Goal: Transaction & Acquisition: Purchase product/service

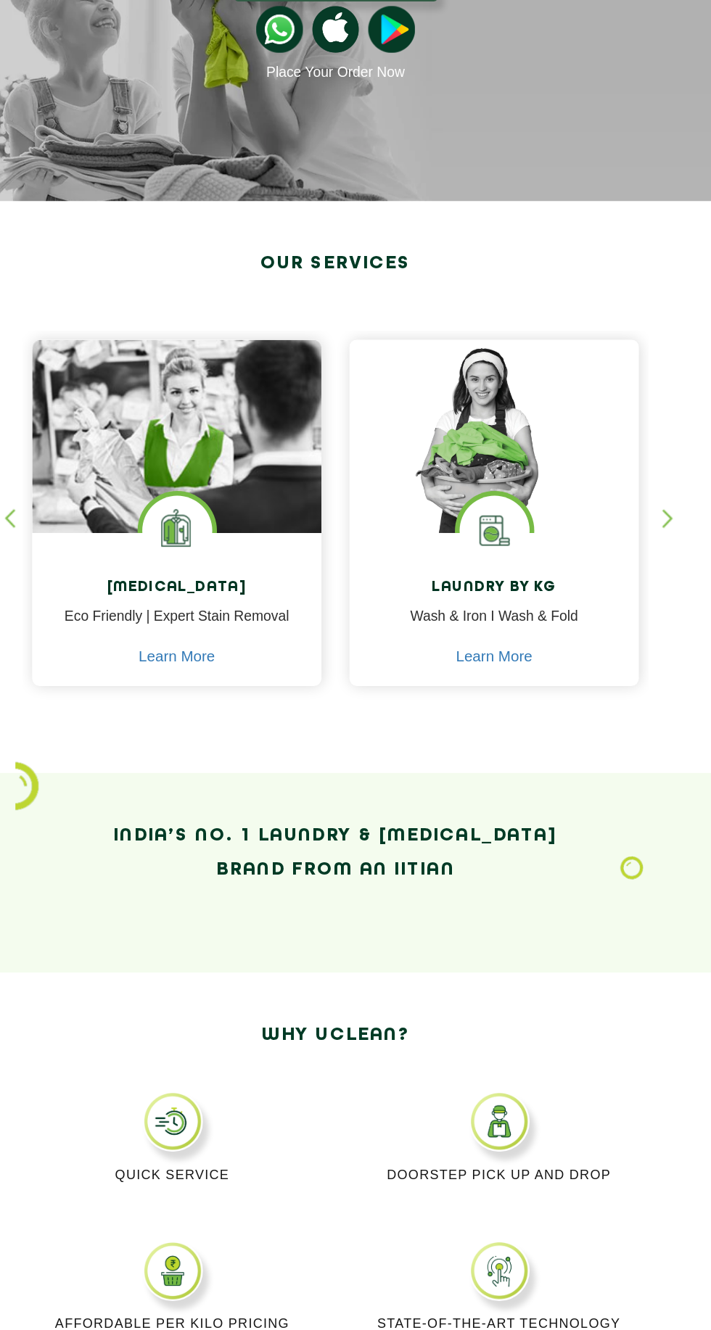
scroll to position [4, 0]
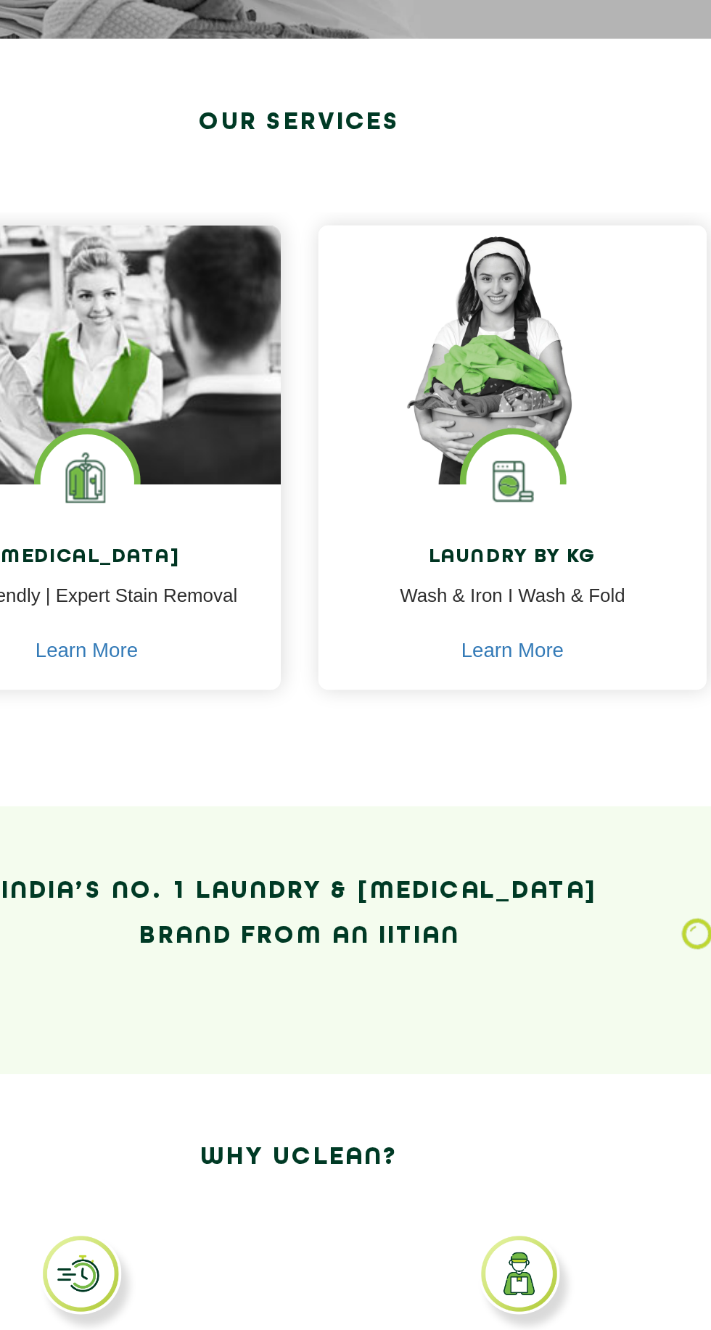
click at [295, 606] on h4 "[MEDICAL_DATA]" at bounding box center [232, 602] width 203 height 13
click at [287, 629] on p "Eco Friendly | Expert Stain Removal" at bounding box center [232, 632] width 203 height 33
click at [256, 653] on link "Learn More" at bounding box center [231, 656] width 59 height 13
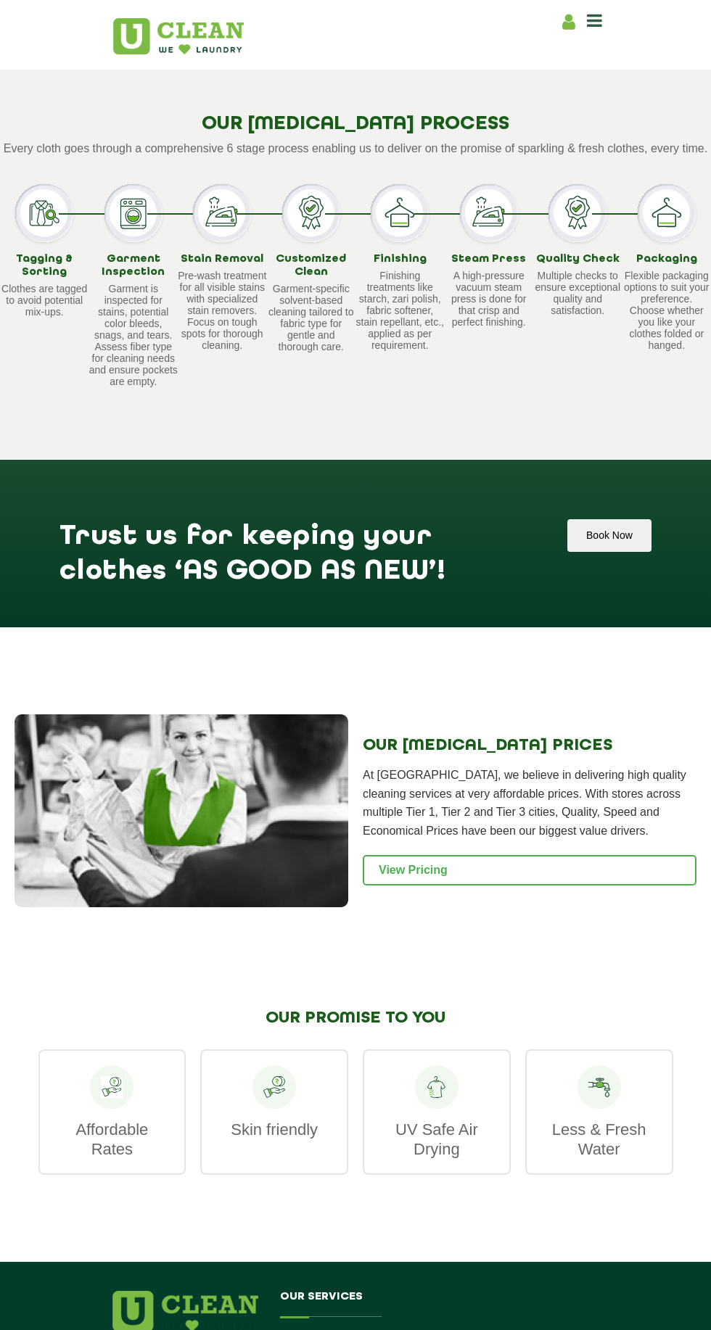
scroll to position [1101, 0]
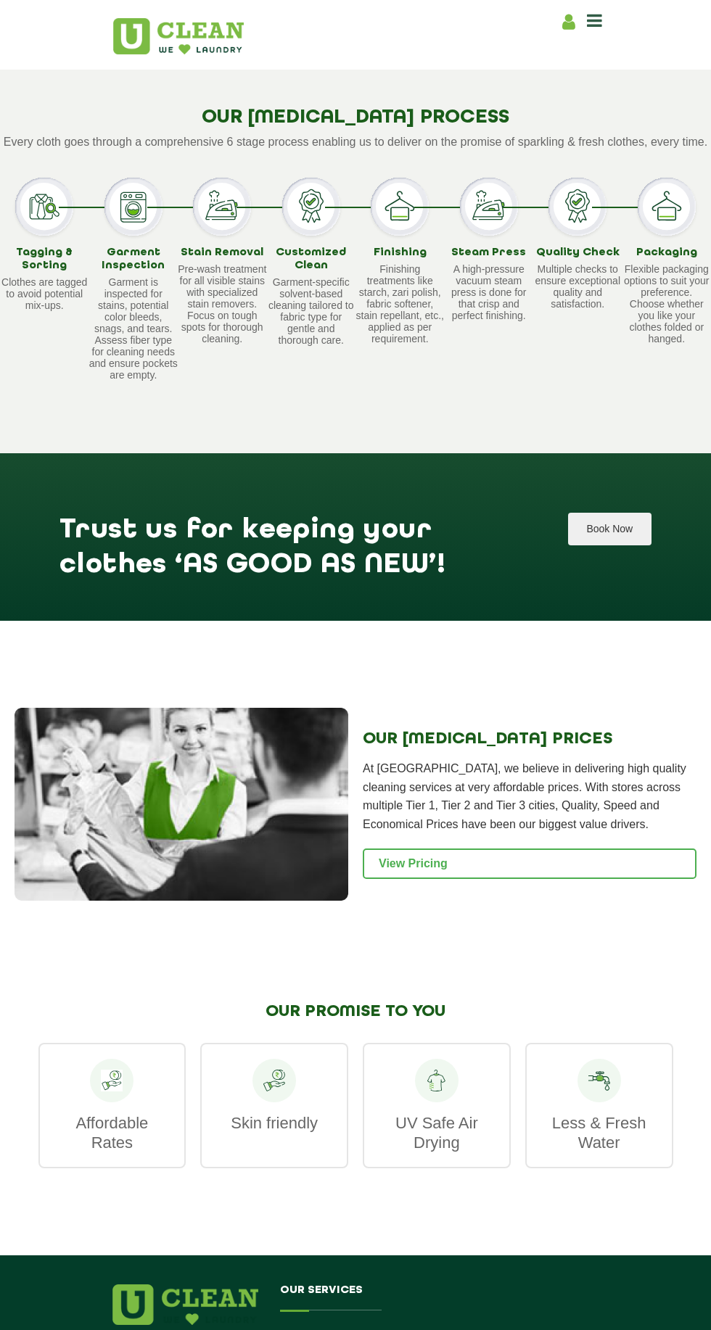
click at [634, 545] on button "Book Now" at bounding box center [609, 529] width 83 height 33
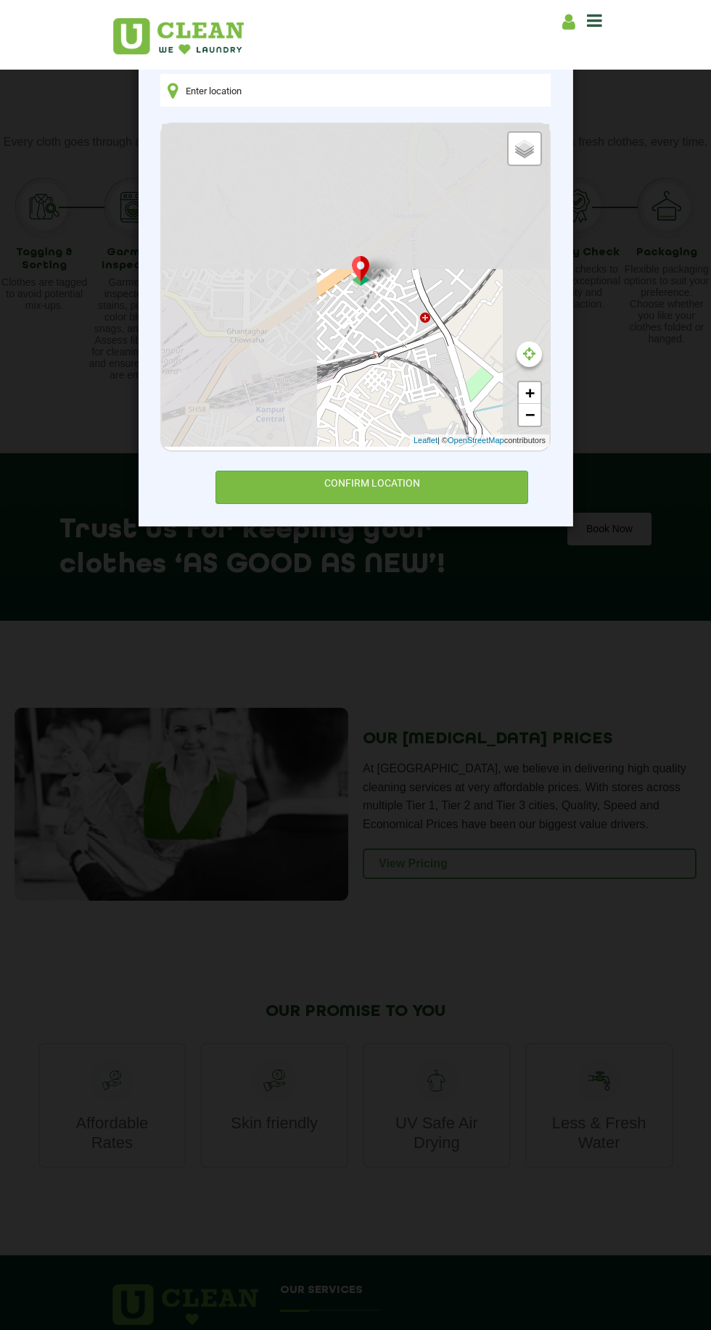
type input "[STREET_ADDRESS][PERSON_NAME]"
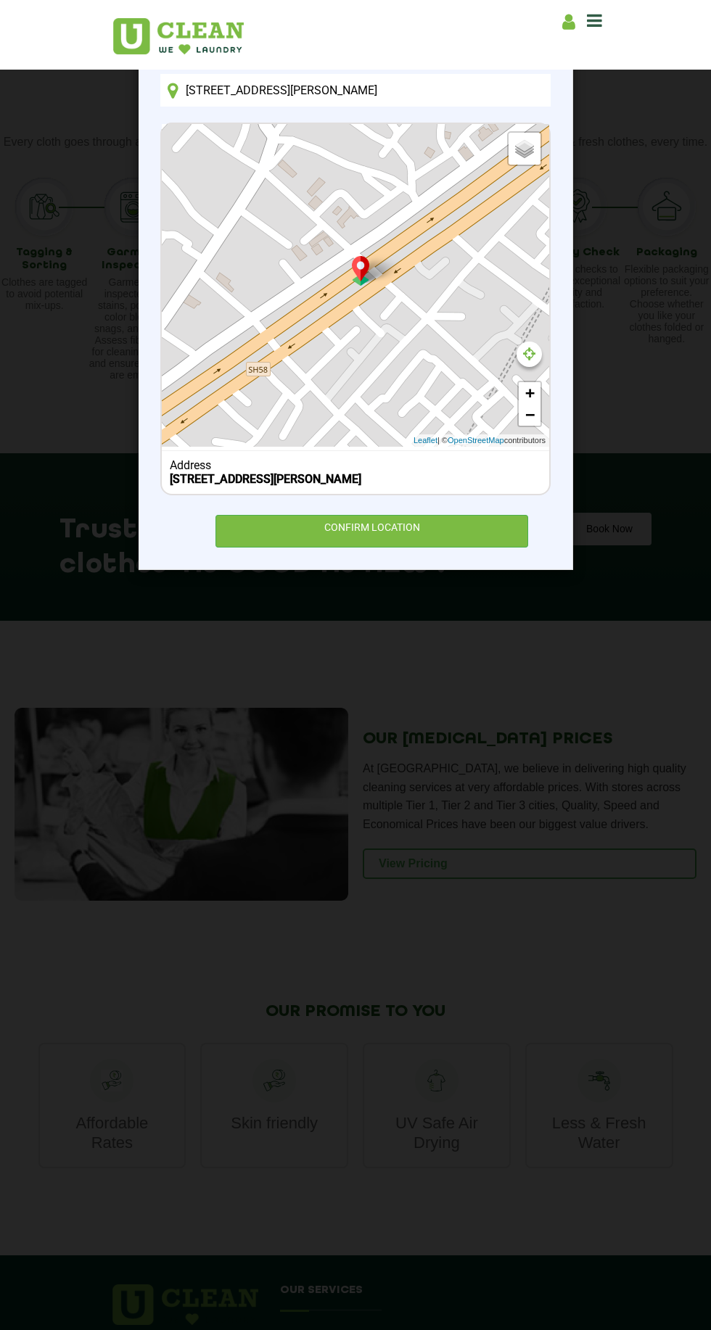
click at [535, 388] on link "+" at bounding box center [529, 393] width 22 height 22
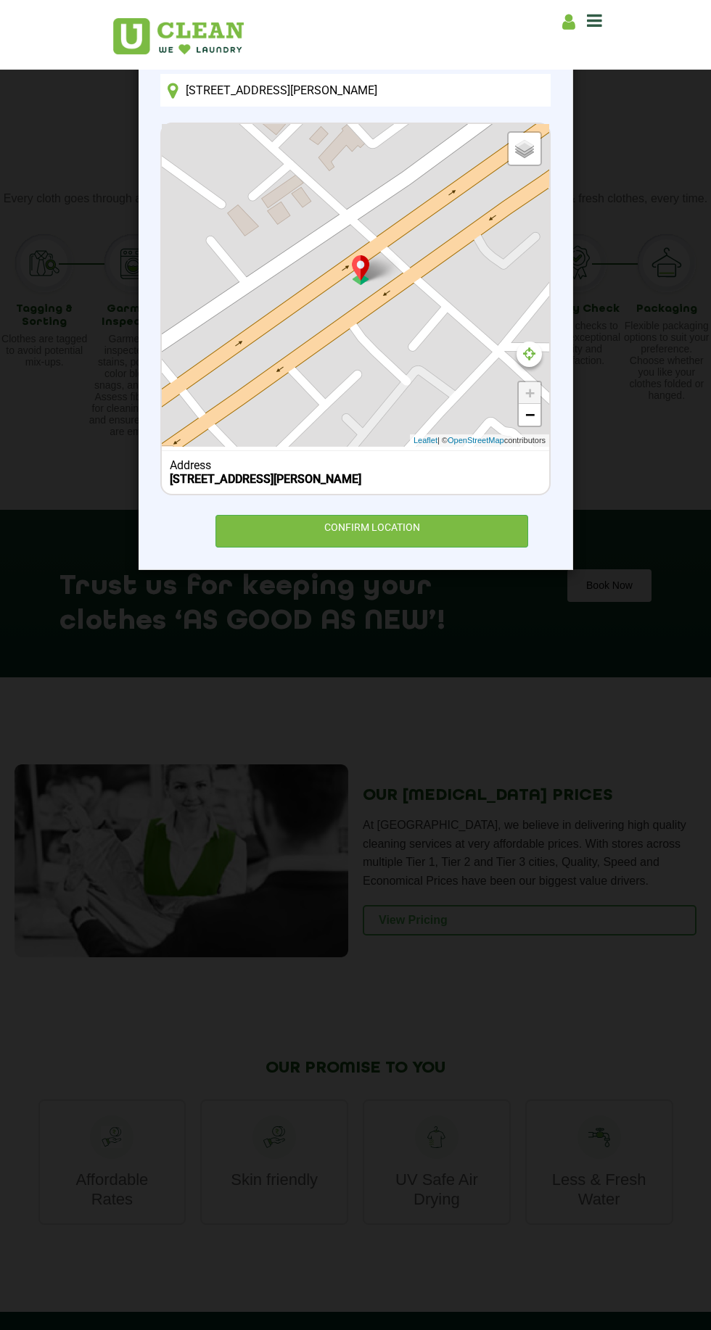
scroll to position [1045, 0]
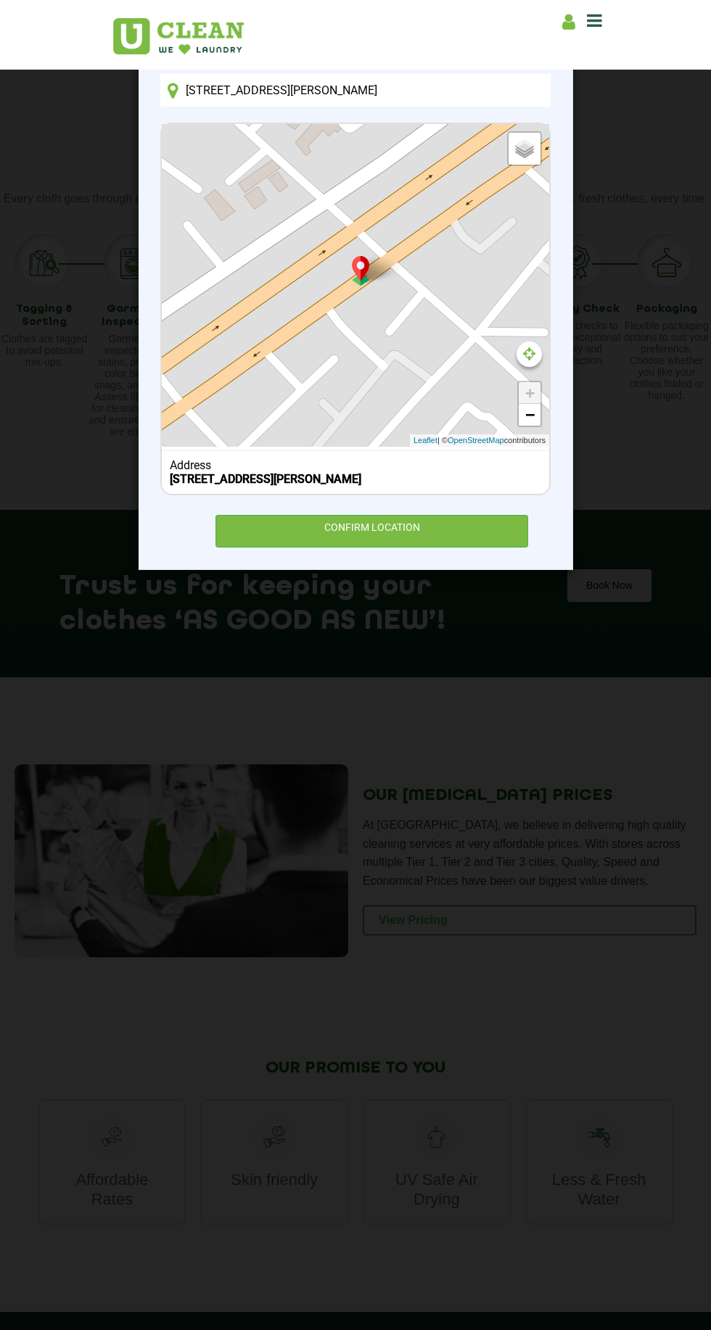
click at [470, 547] on div "CONFIRM LOCATION" at bounding box center [371, 531] width 312 height 33
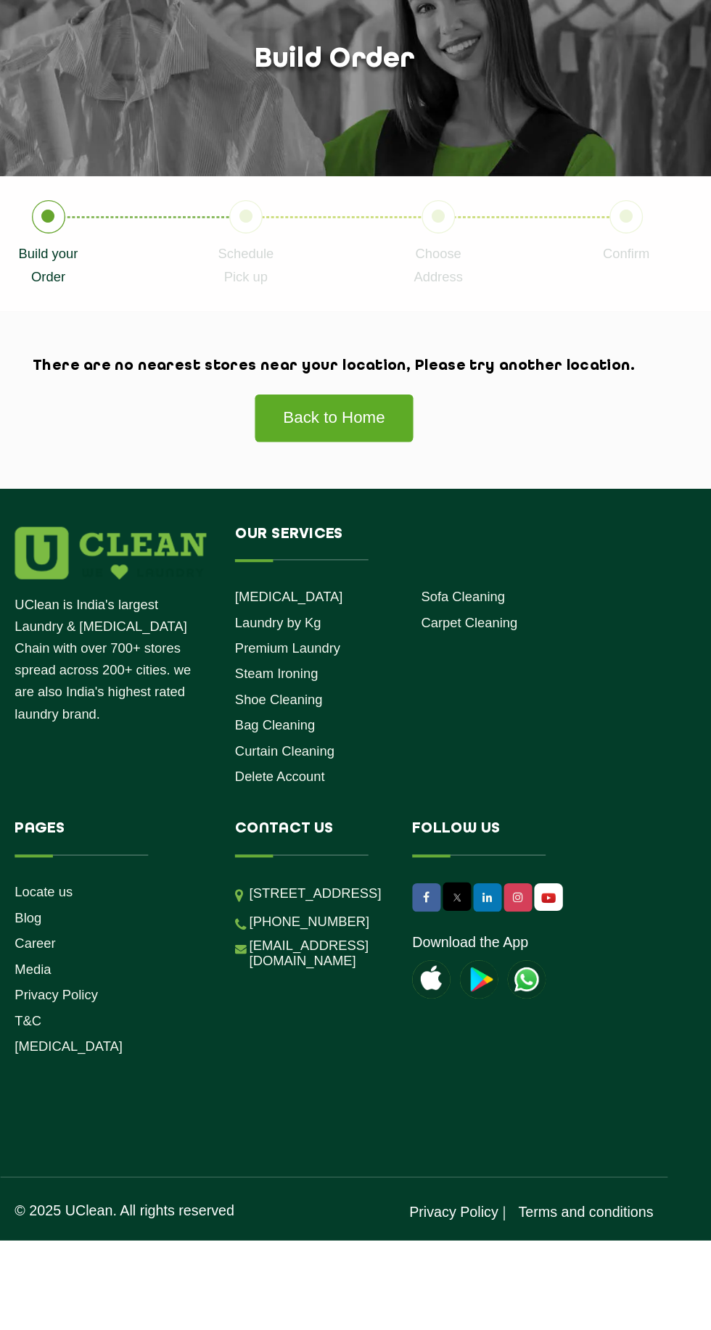
click at [406, 431] on link "Back to Home" at bounding box center [355, 413] width 123 height 37
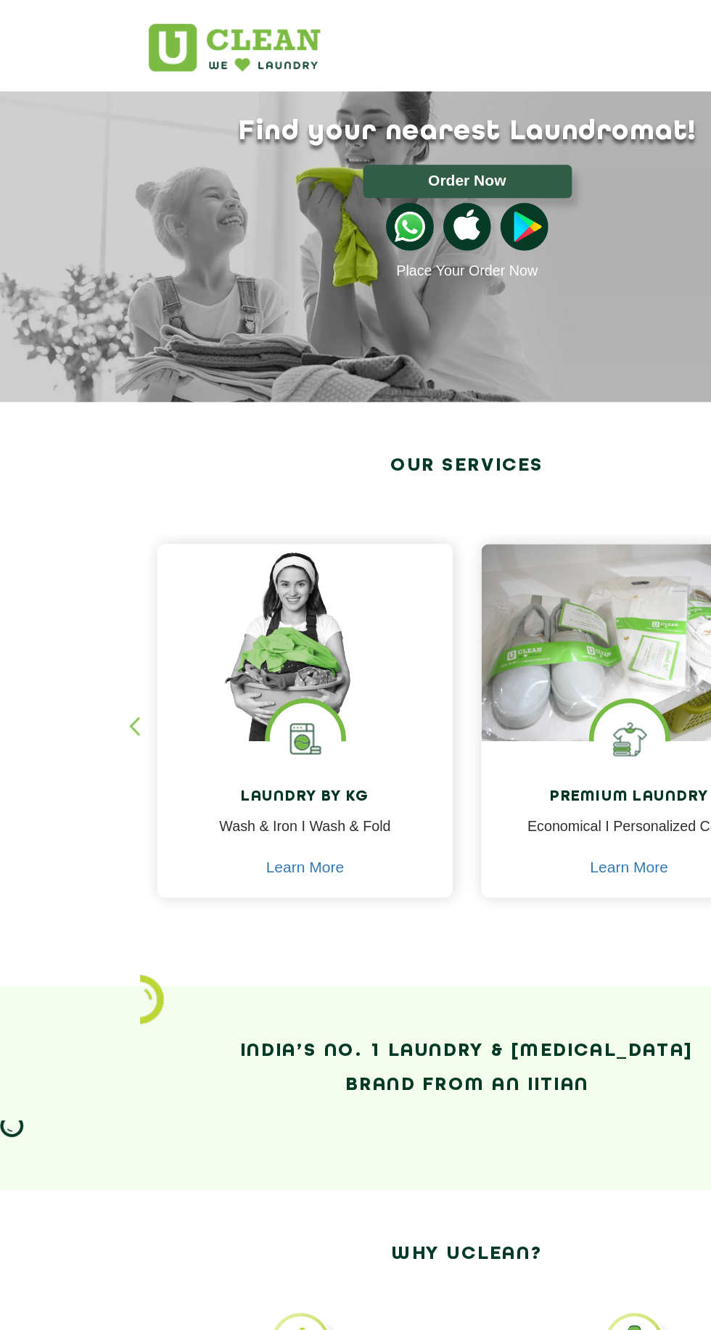
click at [389, 144] on button "Order Now" at bounding box center [355, 137] width 159 height 25
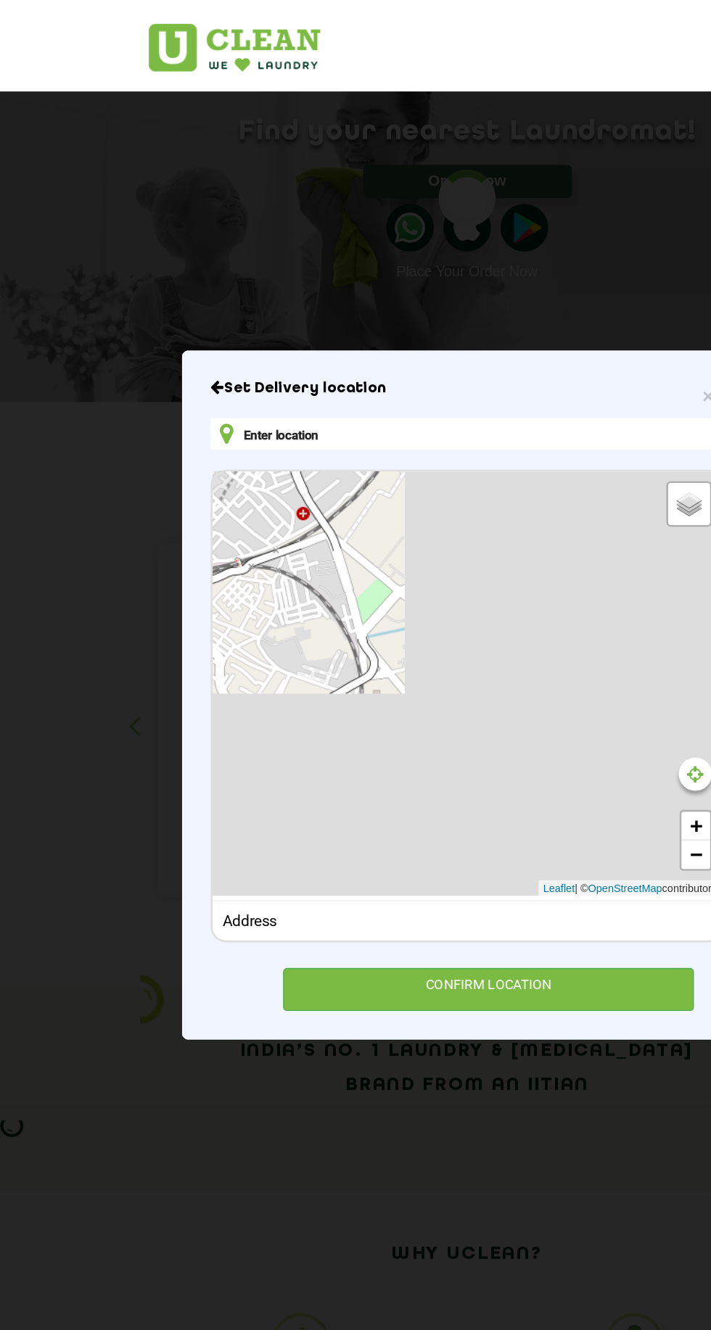
type input "[STREET_ADDRESS][PERSON_NAME]"
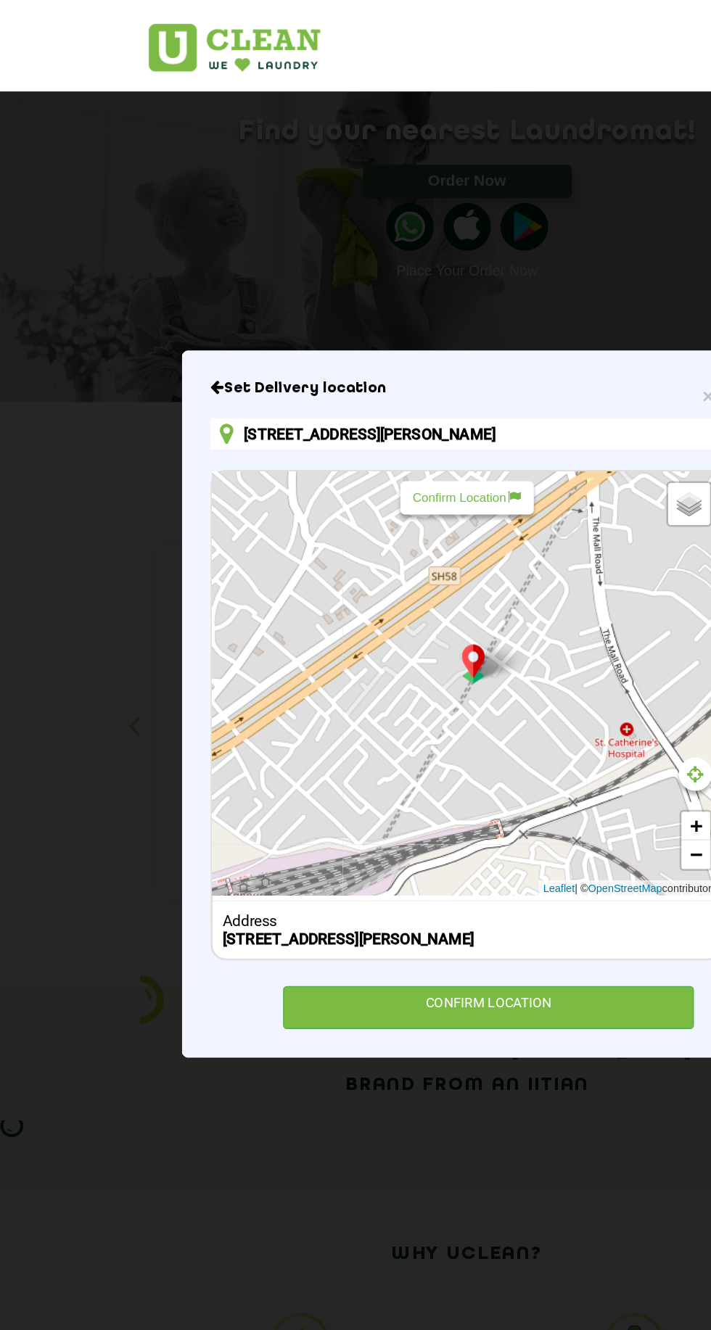
click at [389, 783] on div "CONFIRM LOCATION" at bounding box center [371, 766] width 312 height 33
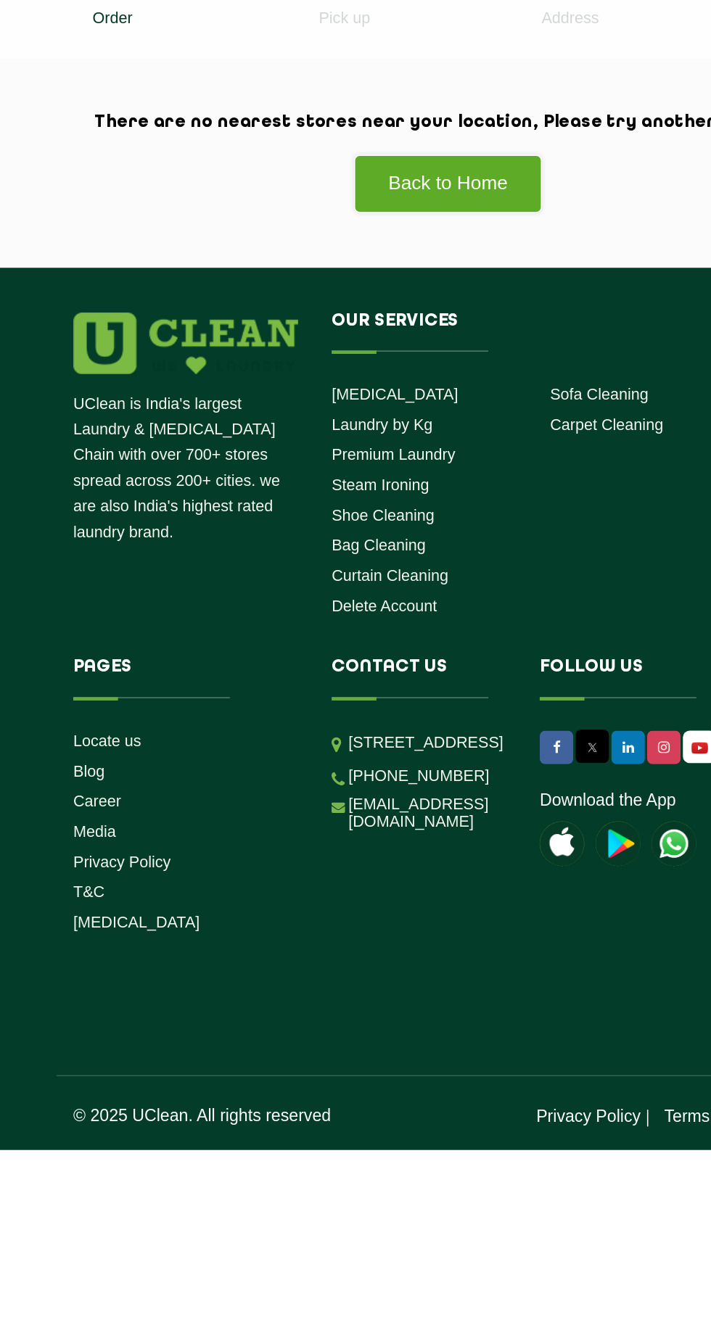
click at [134, 833] on link "Media" at bounding box center [126, 834] width 28 height 12
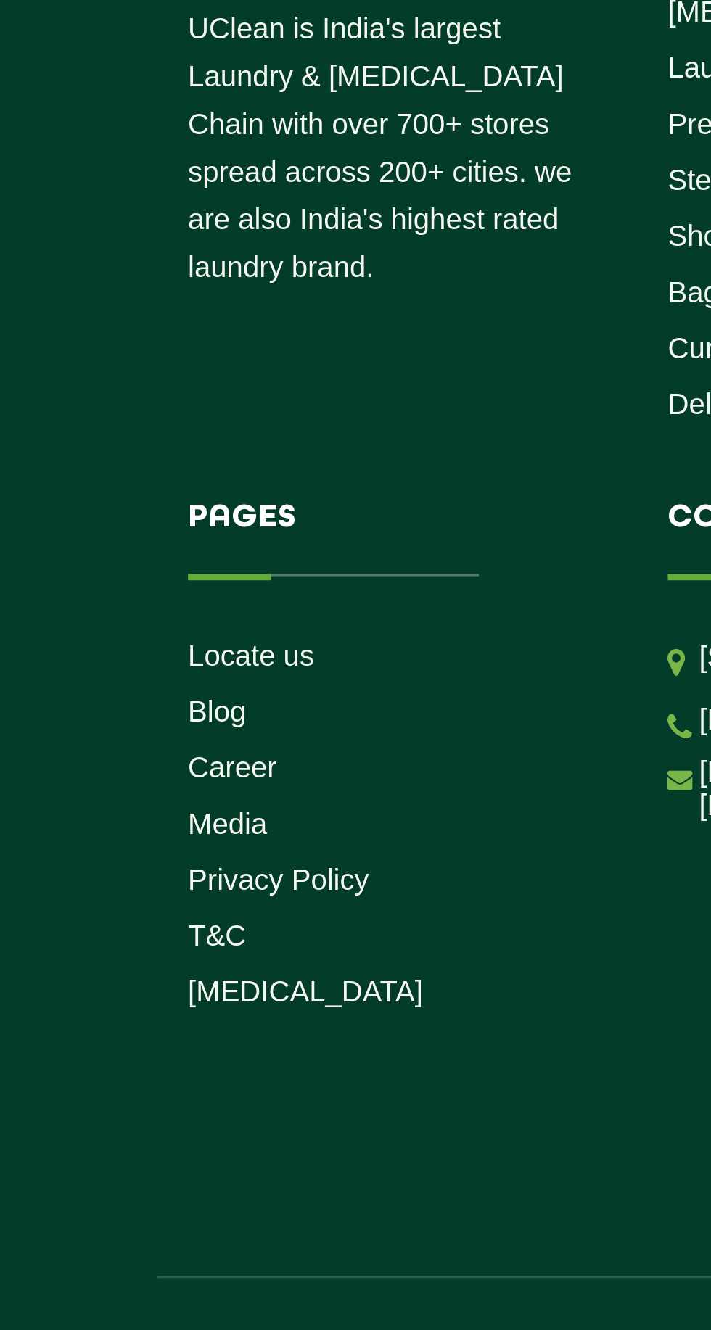
click at [130, 817] on link "Career" at bounding box center [127, 814] width 31 height 12
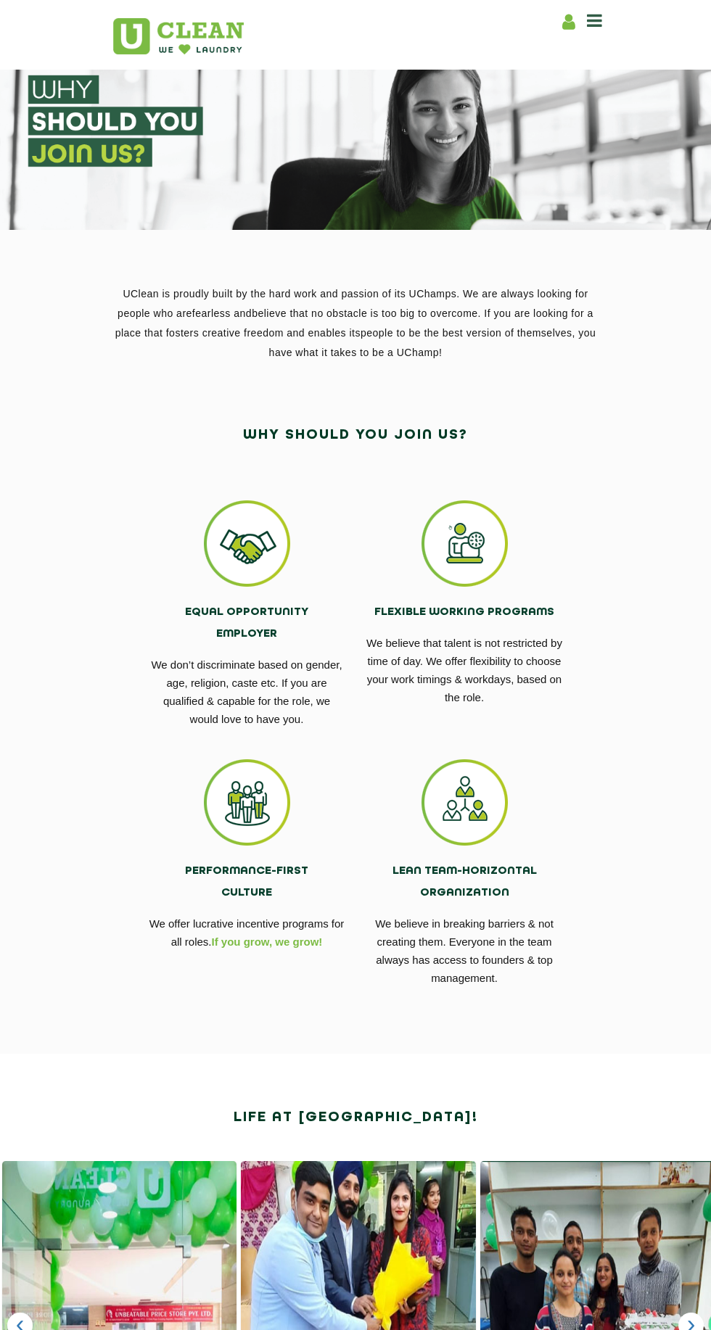
click at [68, 87] on section at bounding box center [355, 141] width 711 height 178
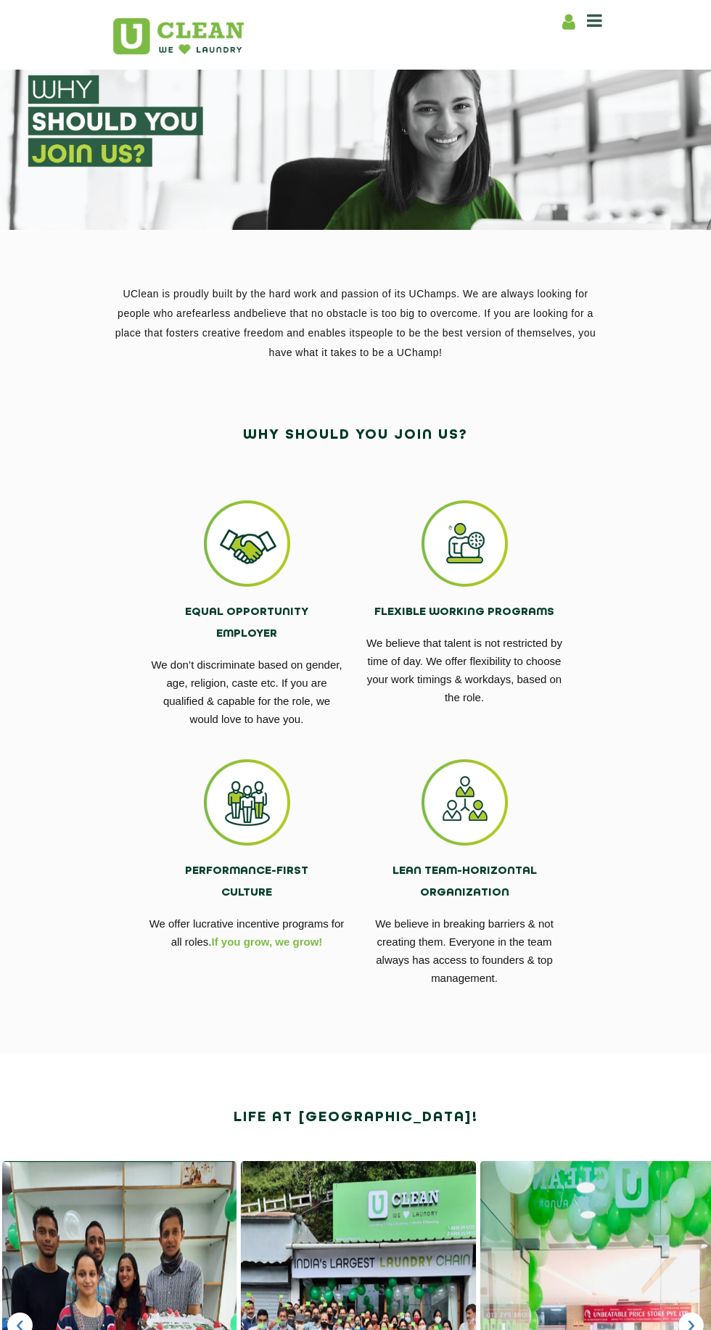
click at [594, 17] on icon at bounding box center [594, 20] width 15 height 17
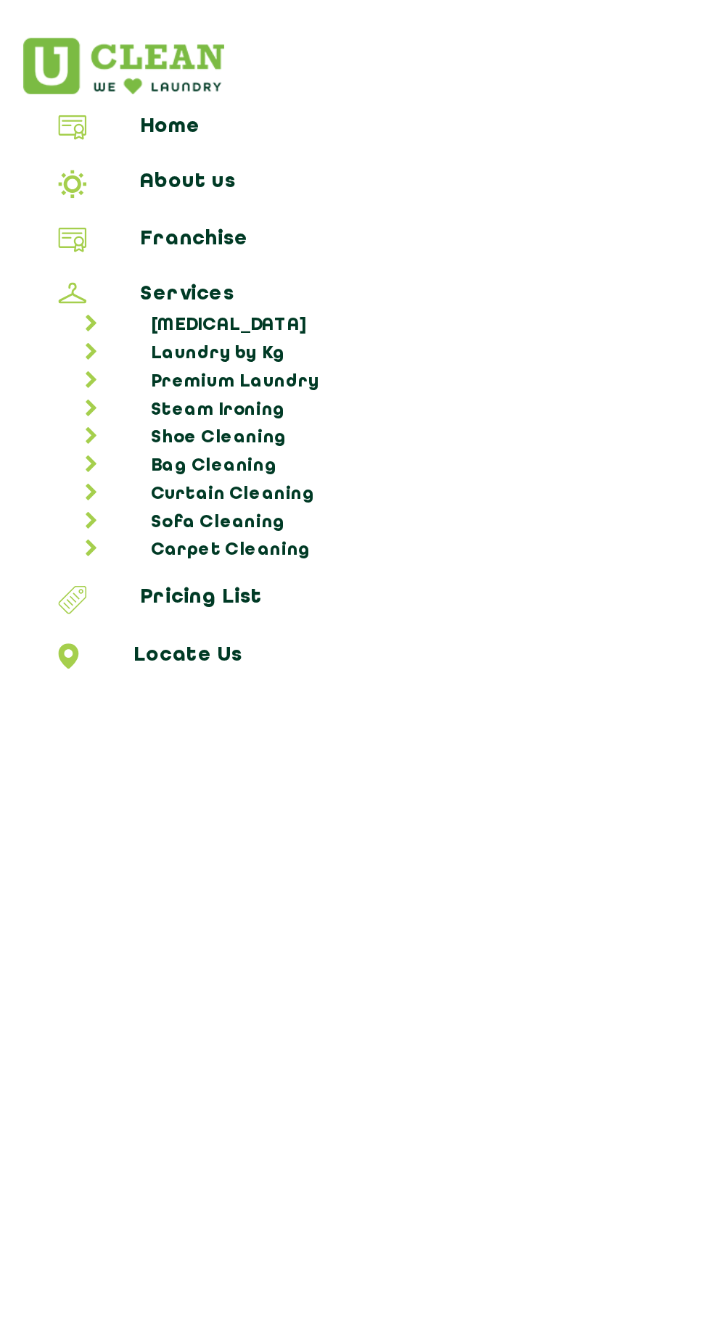
click at [97, 117] on link "Franchise" at bounding box center [355, 125] width 700 height 17
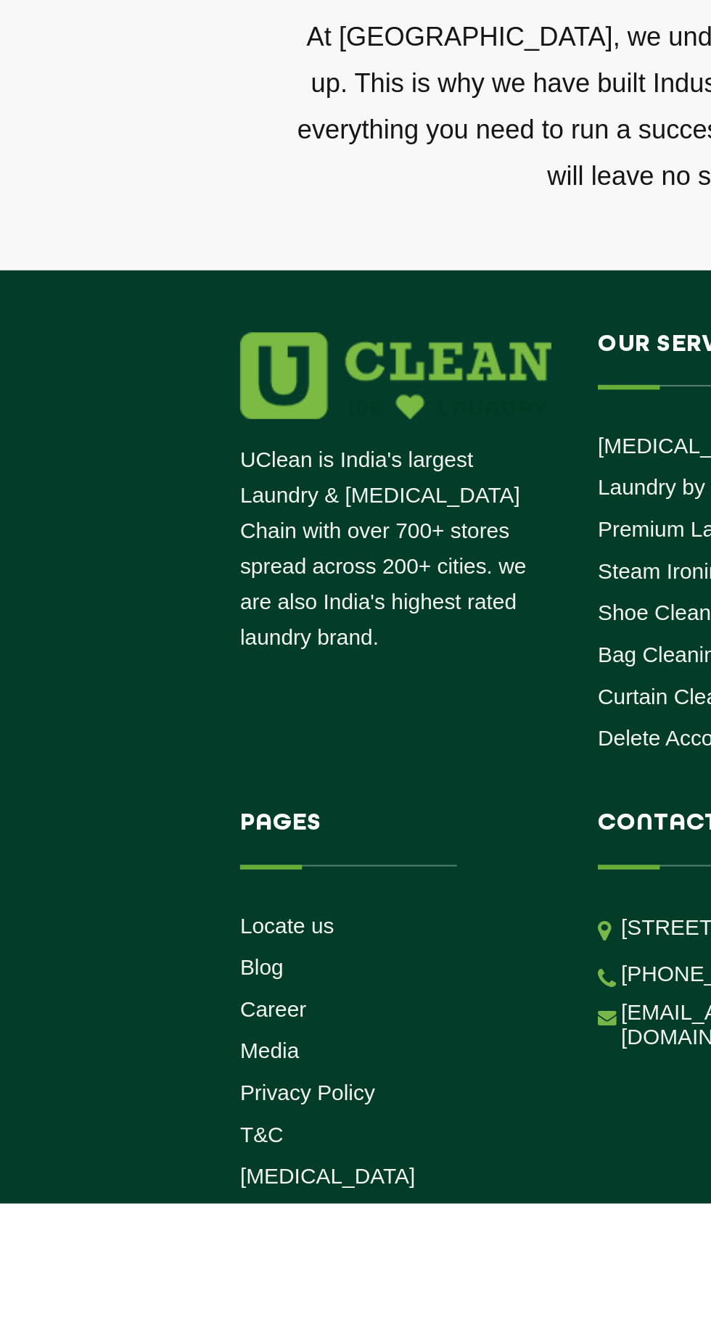
scroll to position [5501, 0]
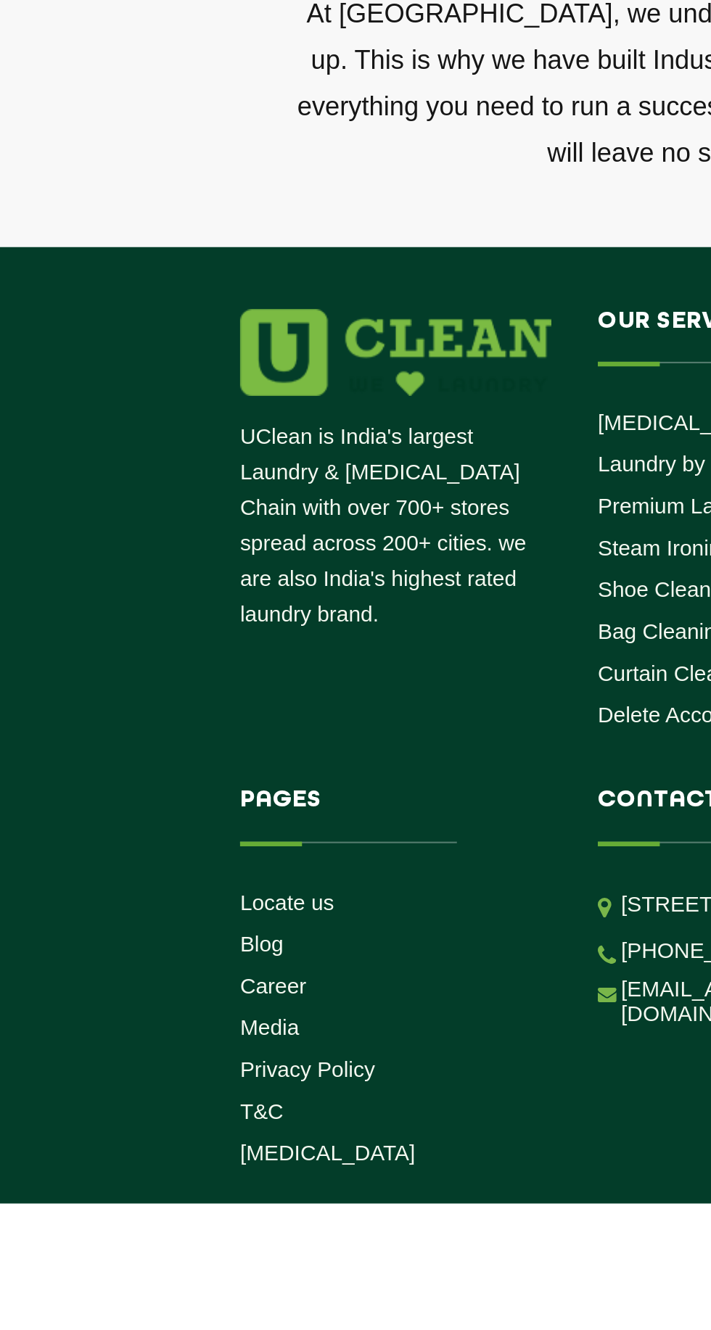
click at [125, 1210] on link "Blog" at bounding box center [122, 1208] width 20 height 12
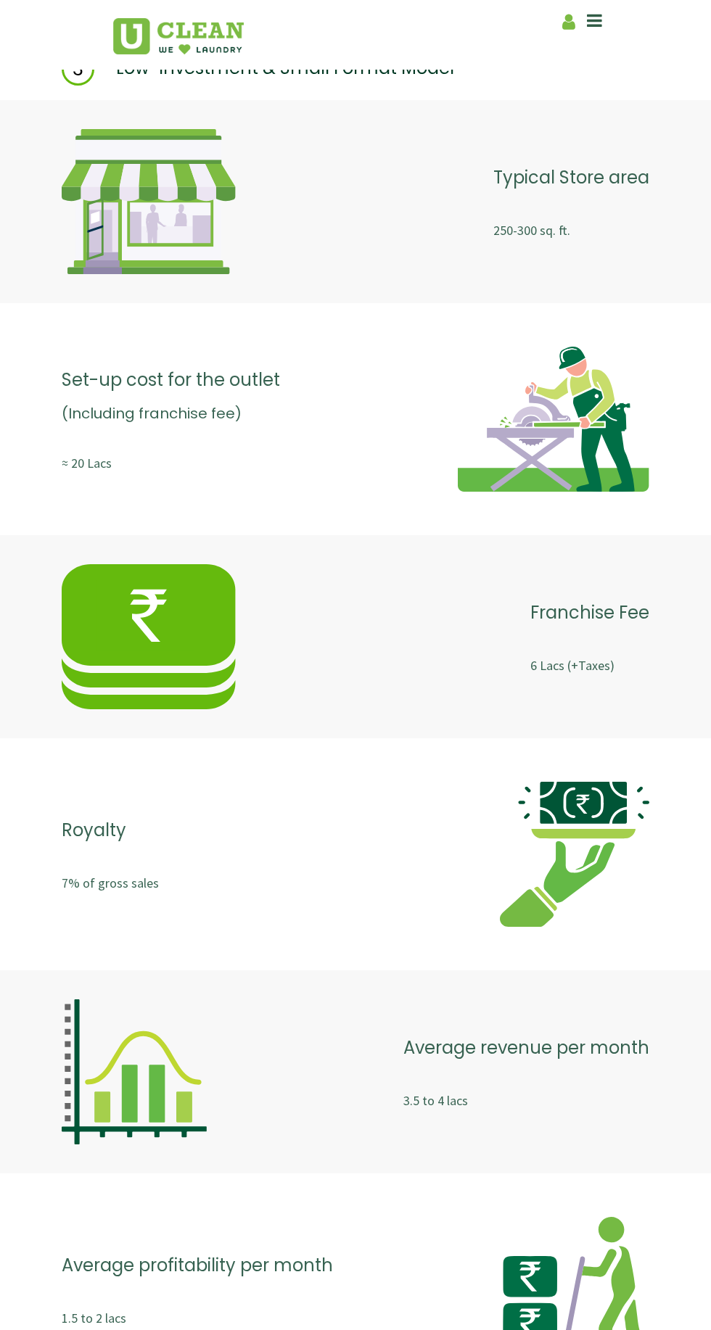
scroll to position [5538, 0]
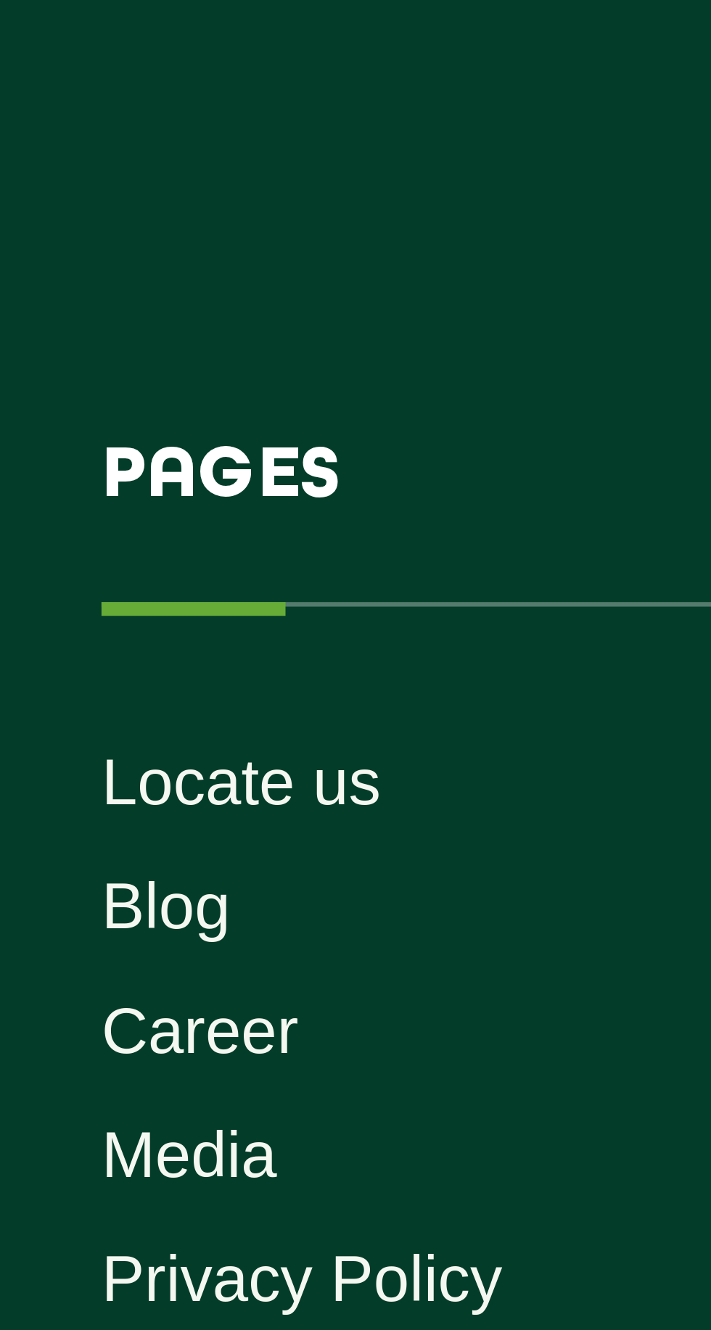
click at [126, 1193] on link "Career" at bounding box center [127, 1191] width 31 height 12
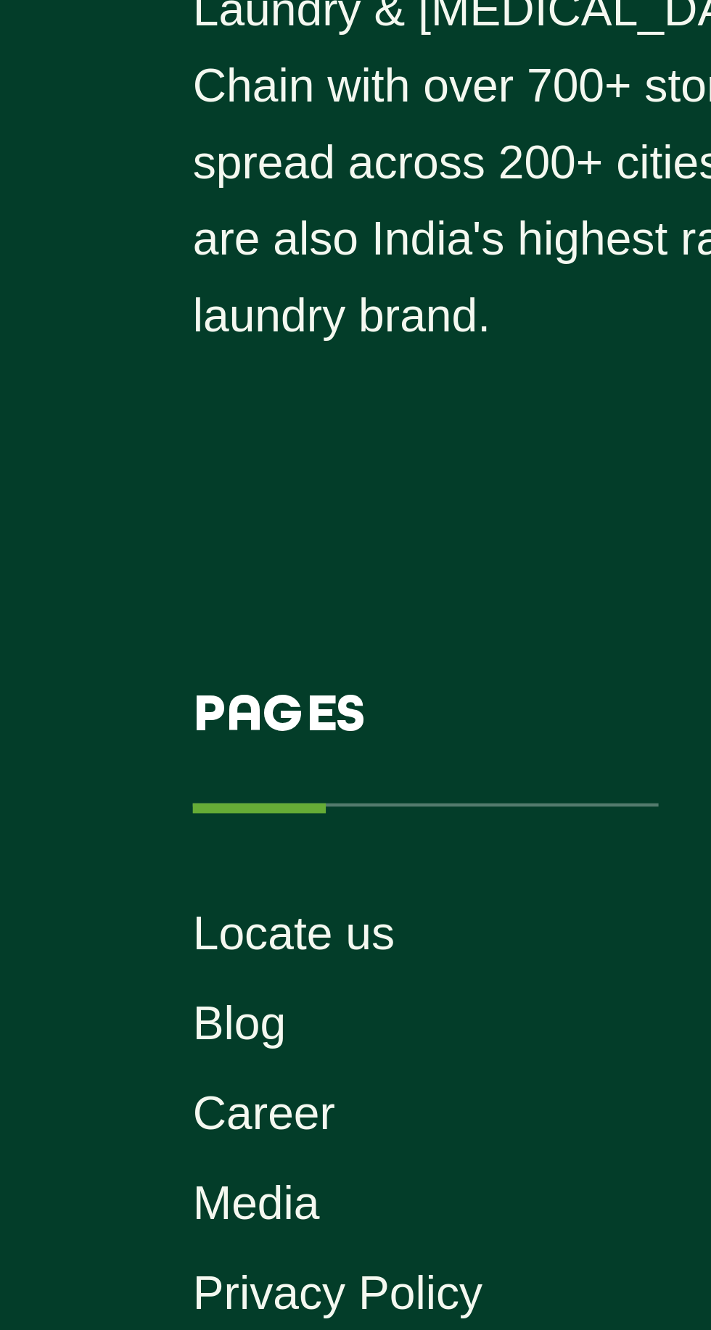
click at [124, 1193] on link "Career" at bounding box center [127, 1191] width 31 height 12
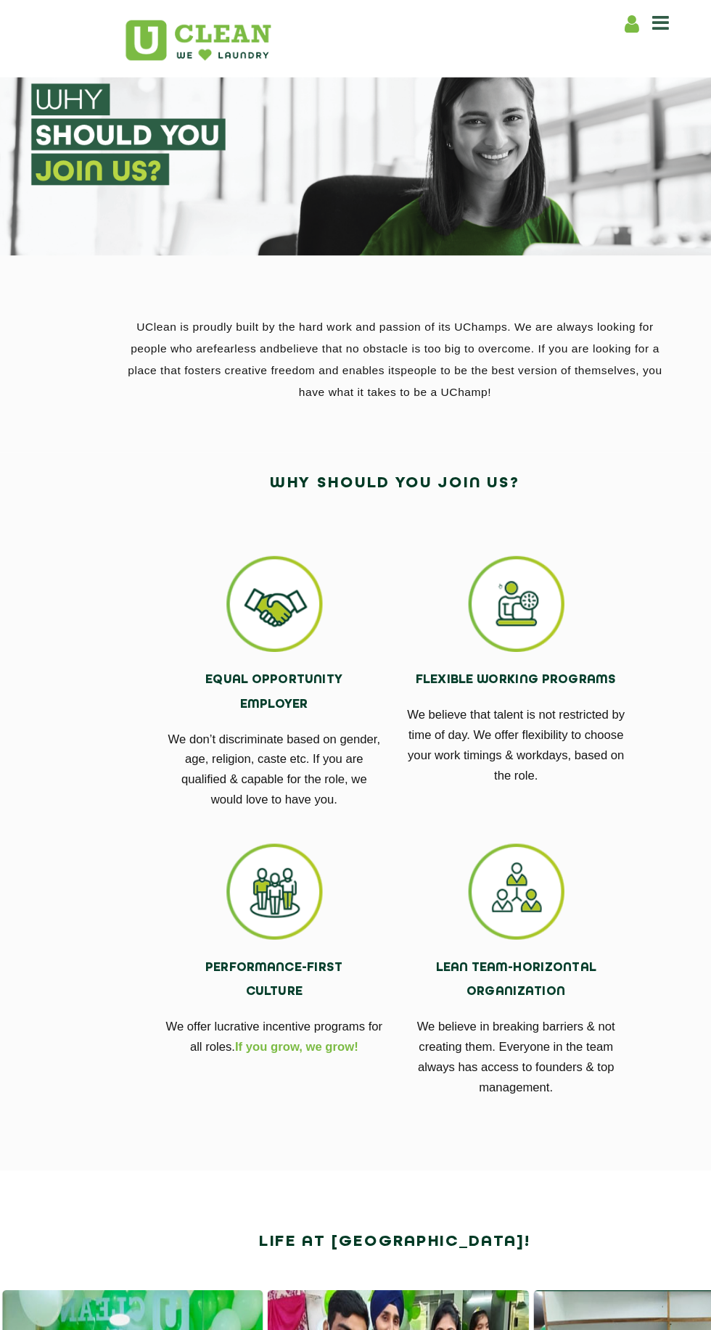
click at [253, 550] on img at bounding box center [247, 543] width 86 height 86
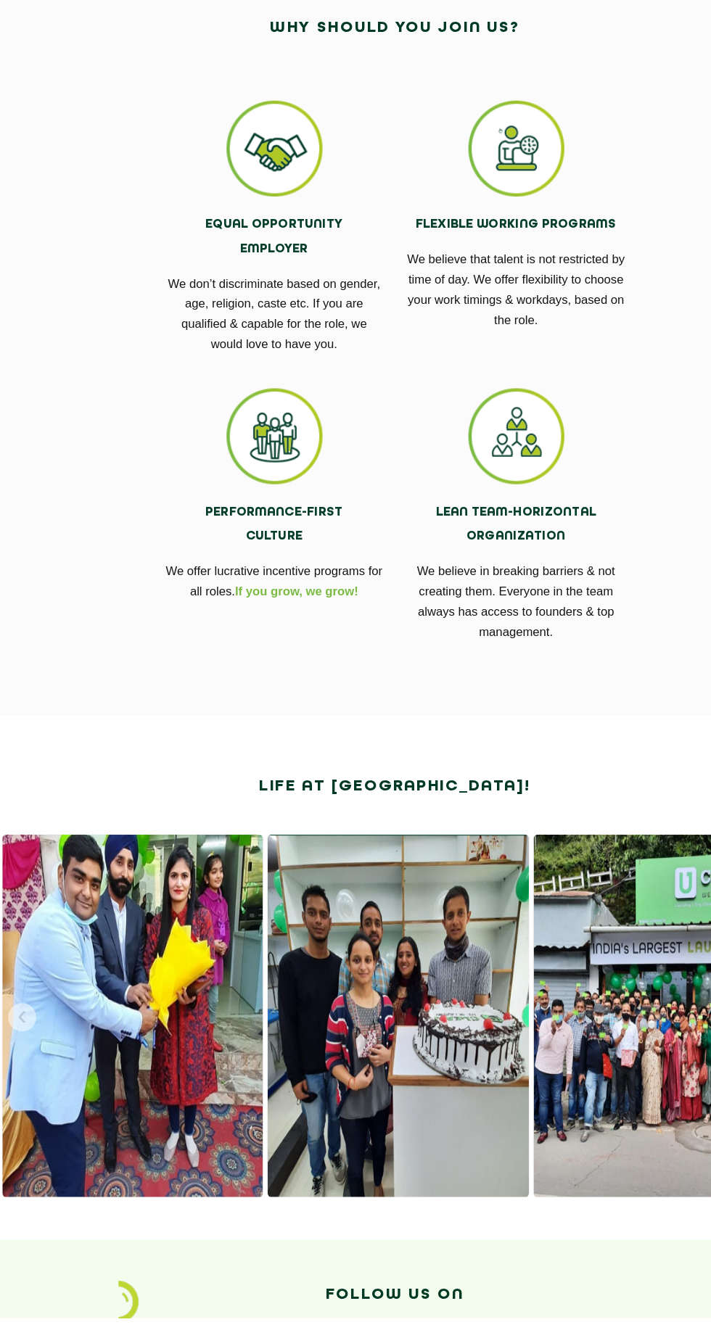
scroll to position [266, 0]
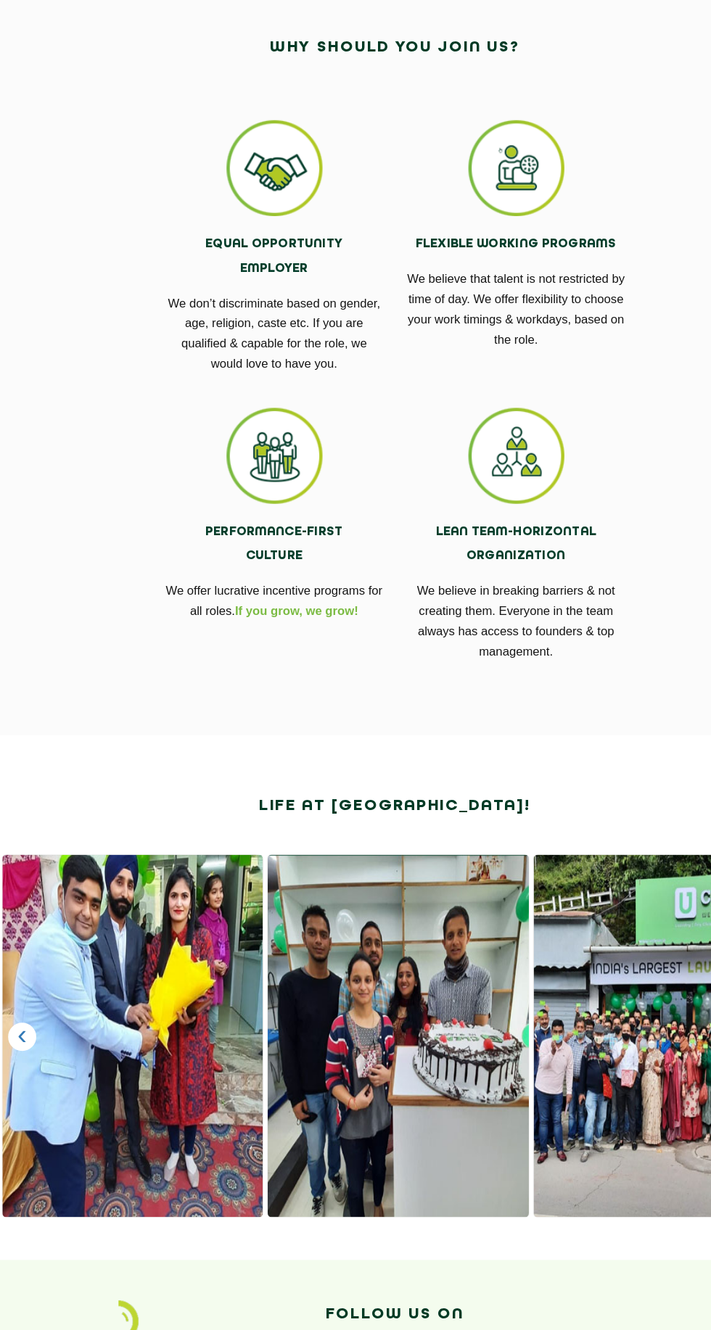
click at [293, 658] on p "We offer lucrative incentive programs for all roles. If you grow, we grow!" at bounding box center [247, 666] width 196 height 36
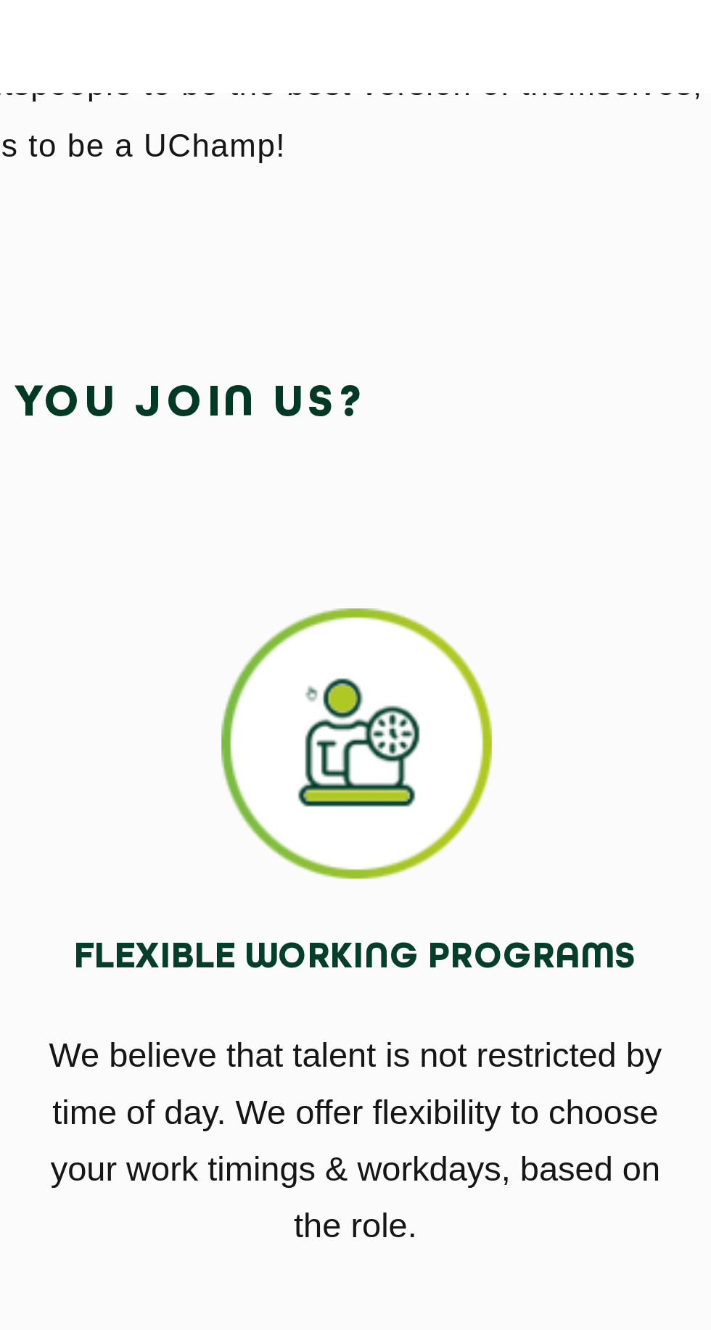
click at [496, 190] on div "Why Should you join us?" at bounding box center [356, 184] width 508 height 57
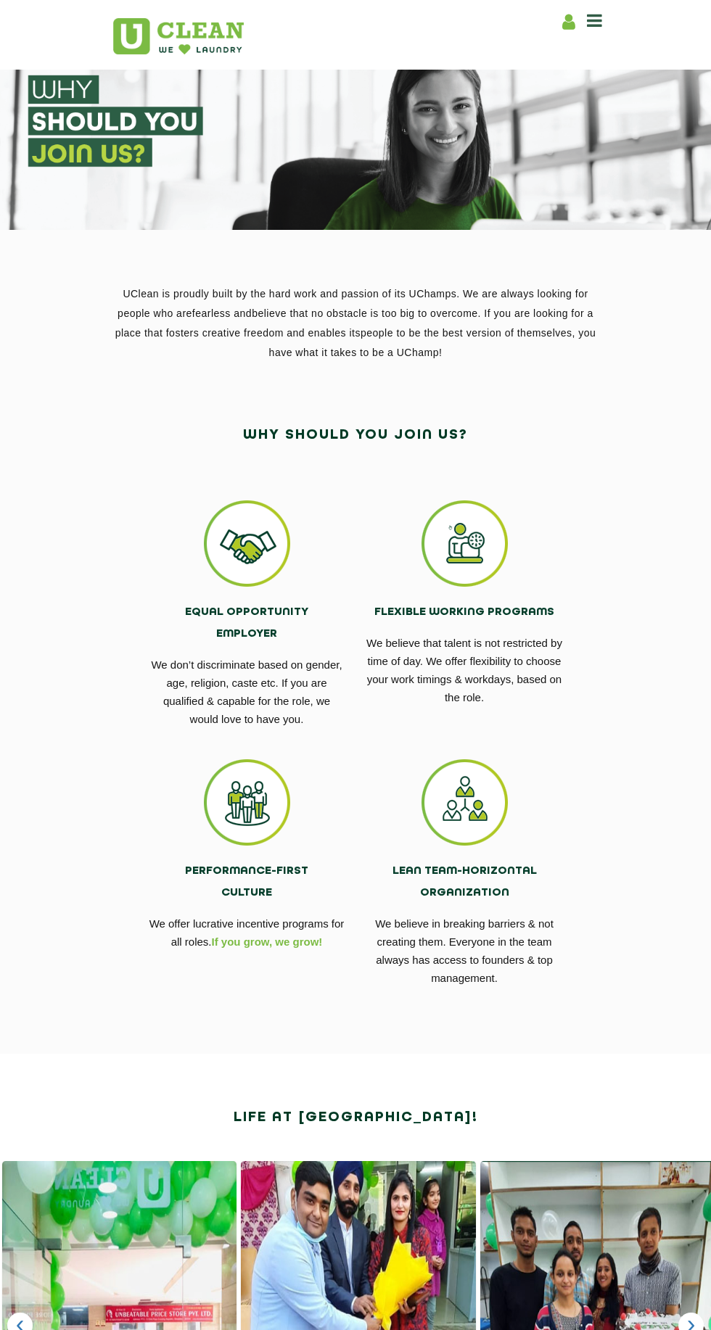
scroll to position [0, 0]
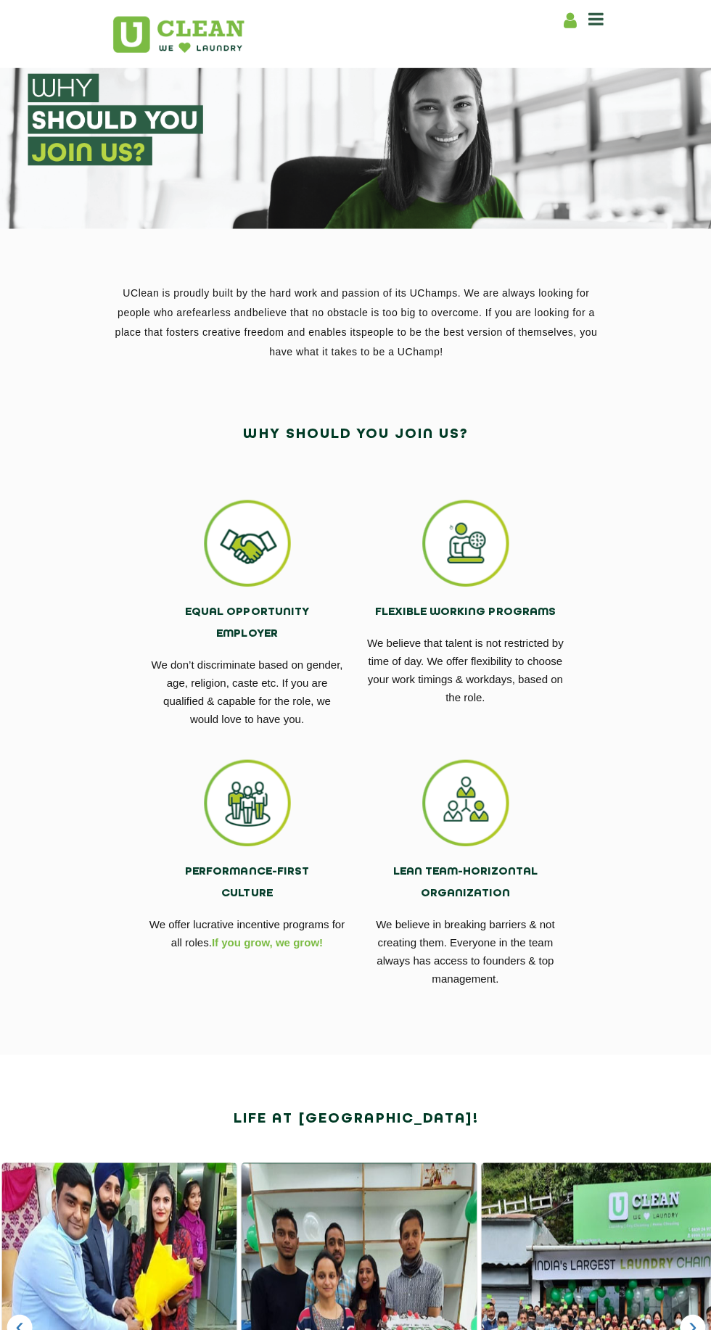
click at [568, 22] on icon at bounding box center [568, 22] width 13 height 18
